Goal: Task Accomplishment & Management: Use online tool/utility

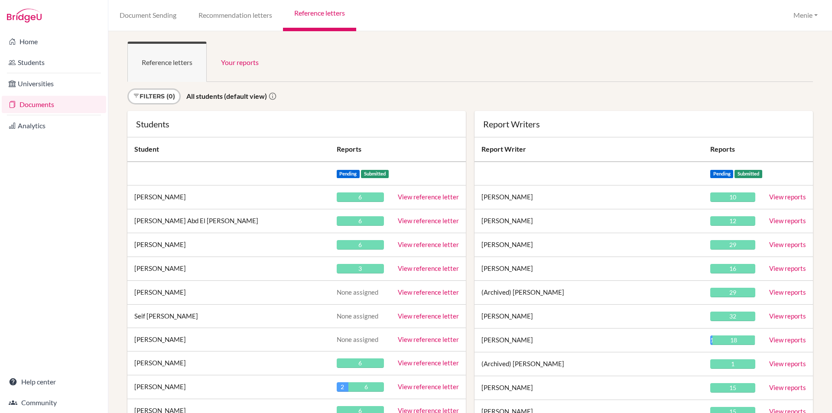
scroll to position [974, 0]
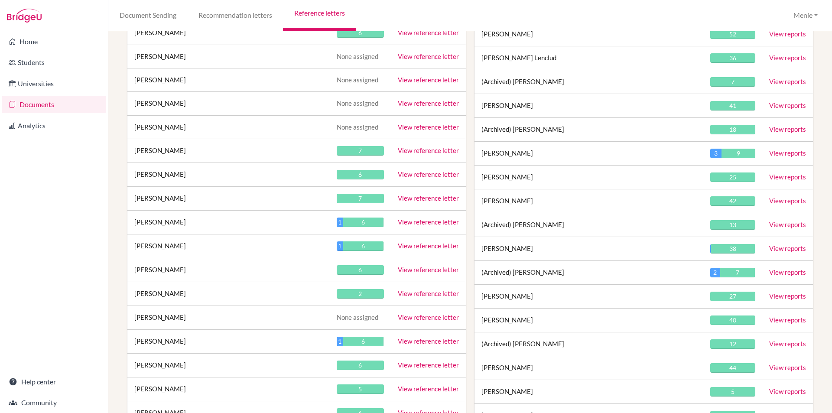
click at [398, 220] on link "View reference letter" at bounding box center [428, 222] width 61 height 8
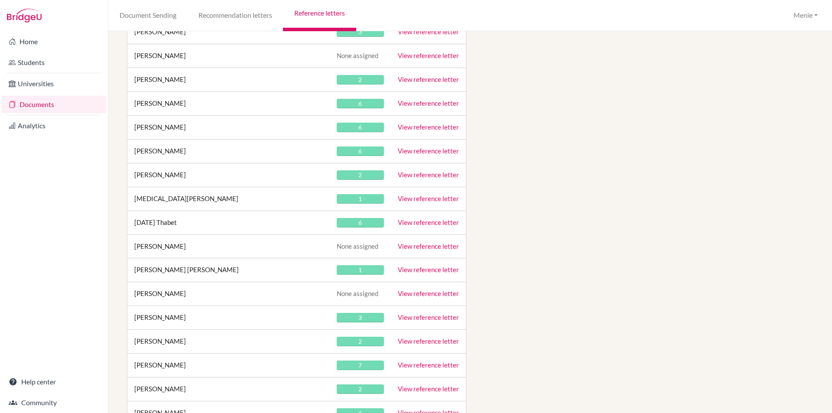
click at [404, 222] on link "View reference letter" at bounding box center [428, 222] width 61 height 8
